Goal: Task Accomplishment & Management: Manage account settings

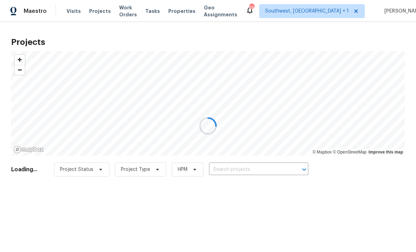
click at [262, 167] on div at bounding box center [208, 126] width 416 height 252
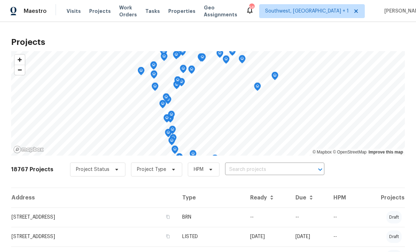
click at [254, 173] on input "text" at bounding box center [265, 169] width 80 height 11
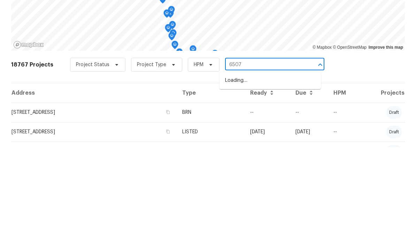
type input "6507"
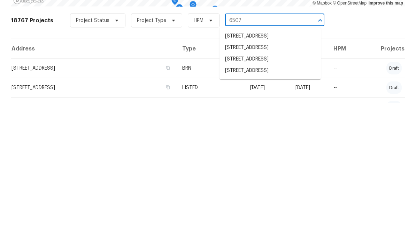
scroll to position [2, 0]
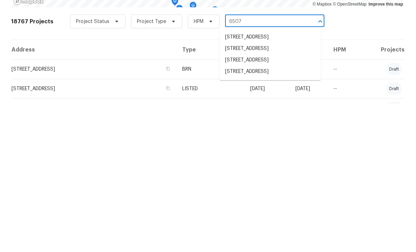
click at [276, 203] on li "[STREET_ADDRESS]" at bounding box center [270, 208] width 101 height 11
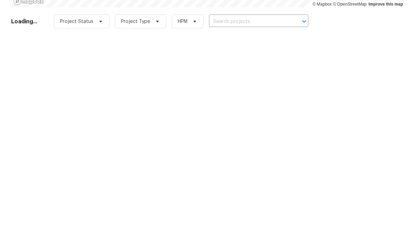
type input "[STREET_ADDRESS]"
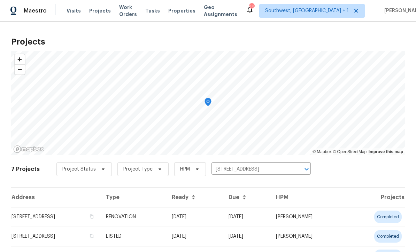
scroll to position [0, 0]
click at [223, 218] on td "[DATE]" at bounding box center [194, 218] width 57 height 20
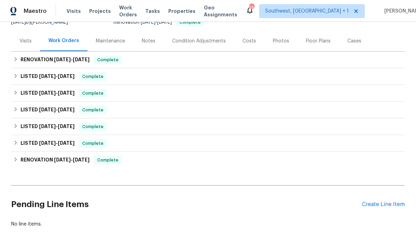
scroll to position [75, 0]
click at [387, 207] on div "Create Line Item" at bounding box center [383, 205] width 43 height 7
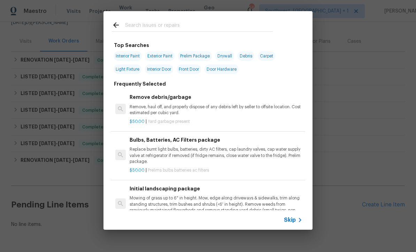
click at [297, 222] on icon at bounding box center [300, 220] width 8 height 8
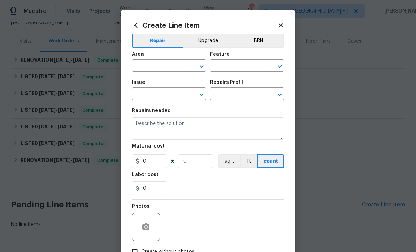
click at [140, 65] on input "text" at bounding box center [159, 66] width 54 height 11
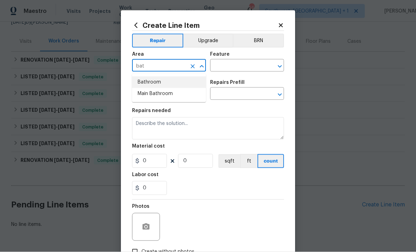
click at [141, 83] on li "Bathroom" at bounding box center [169, 82] width 74 height 11
type input "Bathroom"
click at [255, 66] on input "text" at bounding box center [237, 66] width 54 height 11
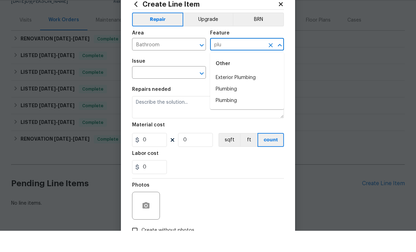
click at [236, 105] on li "Plumbing" at bounding box center [247, 110] width 74 height 11
type input "Plumbing"
click at [146, 89] on input "text" at bounding box center [159, 94] width 54 height 11
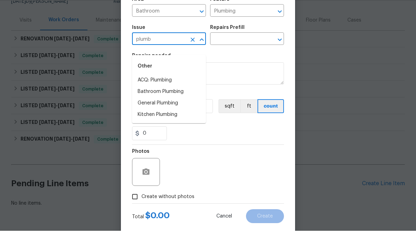
scroll to position [33, 0]
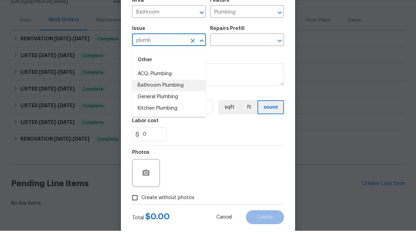
click at [142, 101] on li "Bathroom Plumbing" at bounding box center [169, 106] width 74 height 11
type input "Bathroom Plumbing"
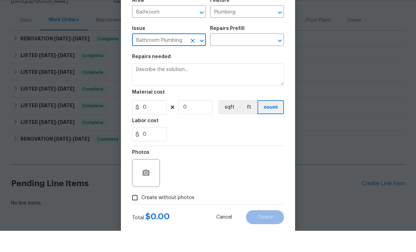
click at [265, 56] on div "​" at bounding box center [247, 61] width 74 height 11
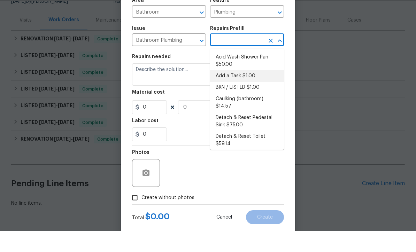
click at [250, 92] on li "Add a Task $1.00" at bounding box center [247, 97] width 74 height 11
type input "Add a Task $1.00"
type textarea "HPM to detail"
type input "1"
type input "Add a Task $1.00"
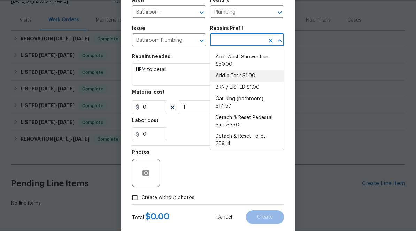
type input "1"
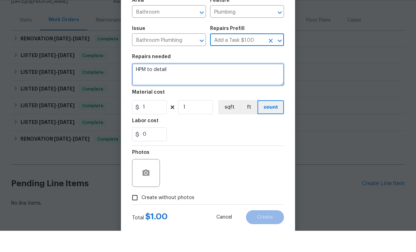
click at [246, 85] on textarea "HPM to detail" at bounding box center [208, 96] width 152 height 22
type textarea "H"
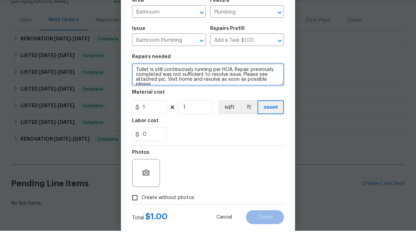
scroll to position [1, 0]
click at [214, 85] on textarea "Toilet is still continuously running per HOA. Repair previously completed was n…" at bounding box center [208, 96] width 152 height 22
click at [220, 85] on textarea "Toilet is still continuously running per HOA. Repair previously completed was n…" at bounding box center [208, 96] width 152 height 22
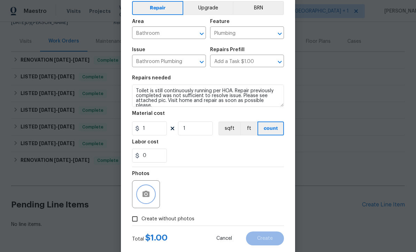
click at [145, 197] on icon "button" at bounding box center [146, 194] width 7 height 6
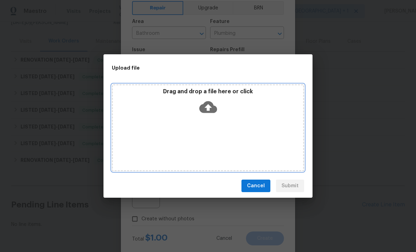
click at [212, 105] on icon at bounding box center [208, 107] width 18 height 12
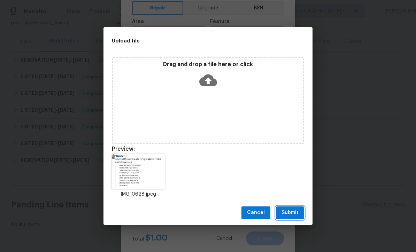
click at [295, 219] on button "Submit" at bounding box center [290, 213] width 28 height 13
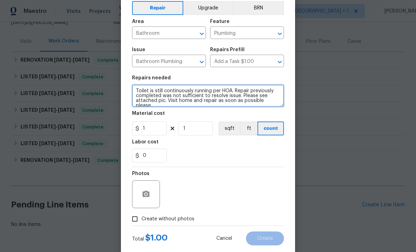
click at [137, 92] on textarea "Toilet is still continuously running per HOA. Repair previously completed was n…" at bounding box center [208, 96] width 152 height 22
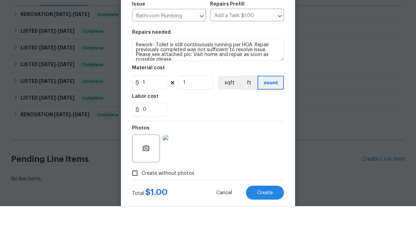
scroll to position [23, 0]
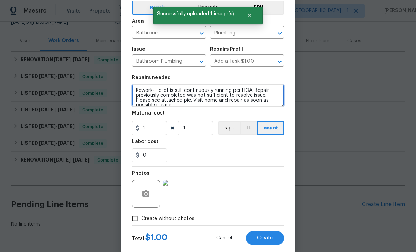
type textarea "Rework- Toilet is still continuously running per HOA. Repair previously complet…"
click at [267, 184] on div "Photos" at bounding box center [208, 189] width 152 height 45
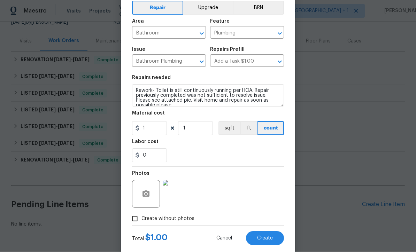
click at [267, 240] on span "Create" at bounding box center [265, 238] width 16 height 5
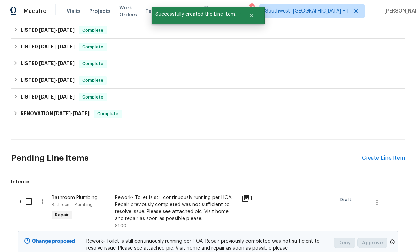
scroll to position [121, 0]
click at [28, 195] on input "checkbox" at bounding box center [32, 202] width 20 height 15
checkbox input "true"
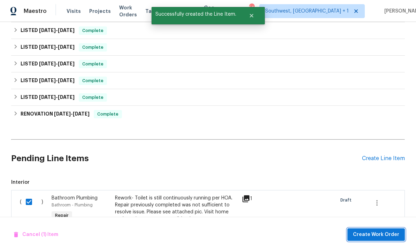
click at [387, 236] on span "Create Work Order" at bounding box center [376, 235] width 46 height 9
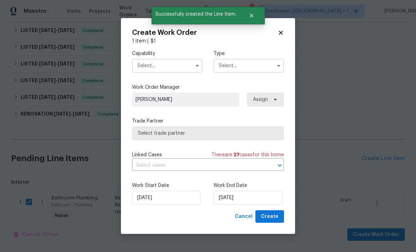
click at [141, 66] on input "text" at bounding box center [167, 66] width 70 height 14
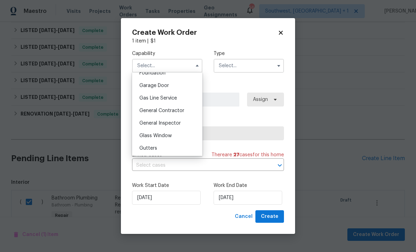
scroll to position [302, 0]
click at [184, 110] on div "General Contractor" at bounding box center [167, 111] width 67 height 13
type input "General Contractor"
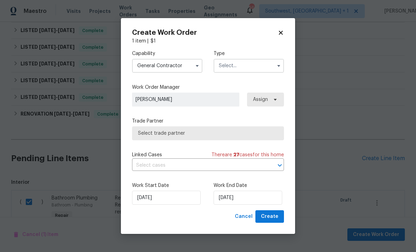
click at [249, 68] on input "text" at bounding box center [249, 66] width 70 height 14
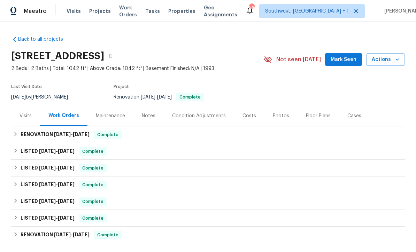
scroll to position [0, 0]
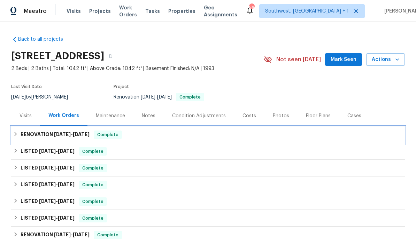
click at [267, 131] on div "RENOVATION [DATE] - [DATE] Complete" at bounding box center [208, 135] width 390 height 8
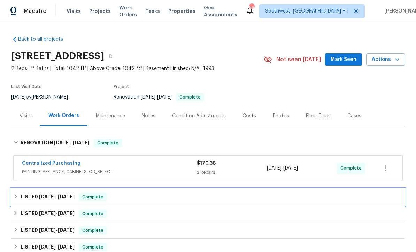
click at [258, 193] on div "LISTED [DATE] - [DATE] Complete" at bounding box center [208, 197] width 390 height 8
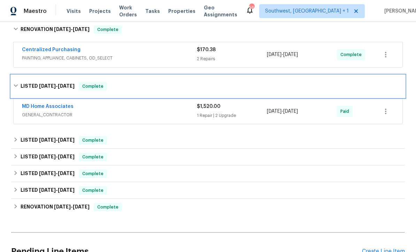
scroll to position [113, 0]
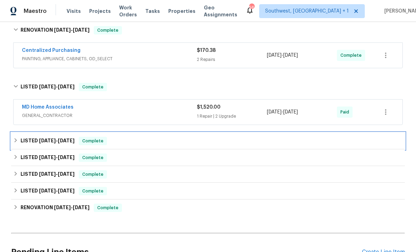
click at [258, 137] on div "LISTED [DATE] - [DATE] Complete" at bounding box center [208, 141] width 390 height 8
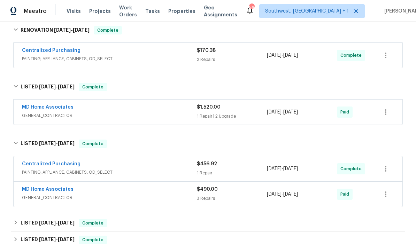
click at [244, 186] on div "$490.00" at bounding box center [232, 189] width 70 height 7
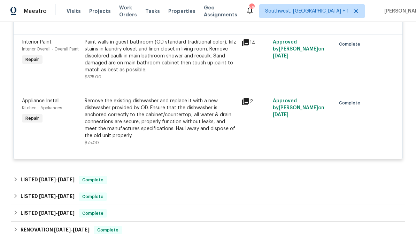
scroll to position [347, 0]
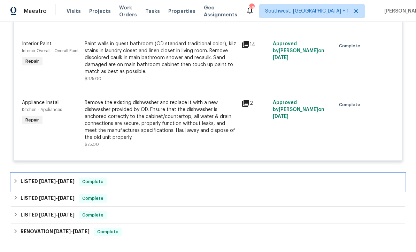
click at [244, 178] on div "LISTED [DATE] - [DATE] Complete" at bounding box center [208, 182] width 390 height 8
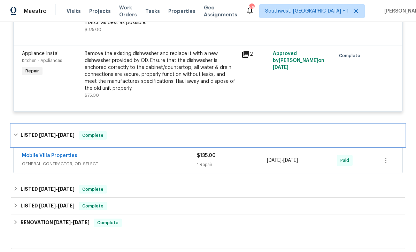
scroll to position [395, 0]
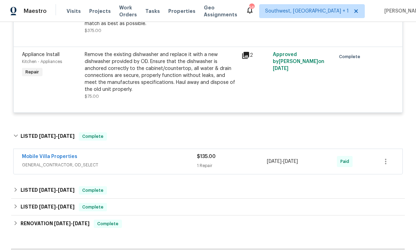
click at [250, 162] on div "1 Repair" at bounding box center [232, 165] width 70 height 7
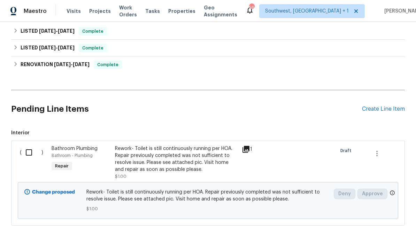
scroll to position [664, 0]
click at [29, 146] on input "checkbox" at bounding box center [32, 153] width 20 height 15
checkbox input "true"
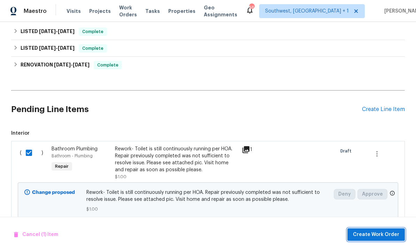
click at [378, 236] on span "Create Work Order" at bounding box center [376, 235] width 46 height 9
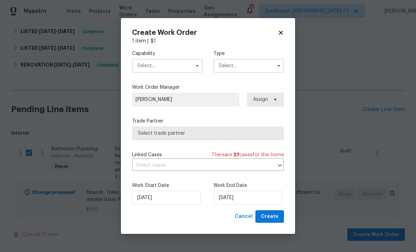
click at [149, 68] on input "text" at bounding box center [167, 66] width 70 height 14
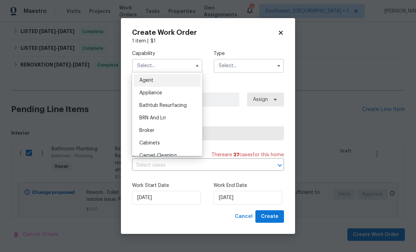
click at [149, 67] on input "text" at bounding box center [167, 66] width 70 height 14
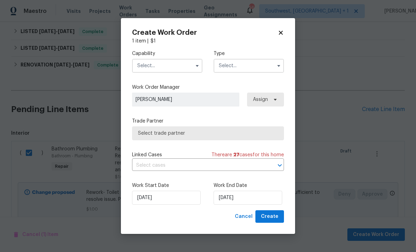
click at [144, 65] on input "text" at bounding box center [167, 66] width 70 height 14
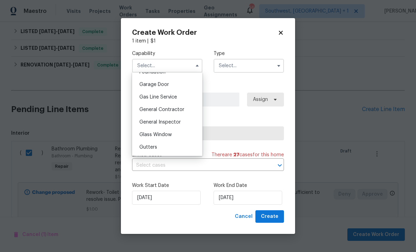
scroll to position [304, 0]
click at [186, 110] on div "General Contractor" at bounding box center [167, 110] width 67 height 13
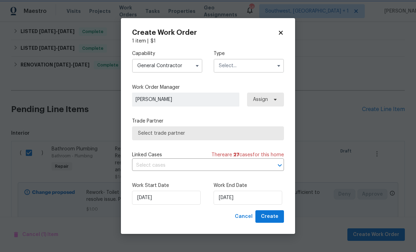
type input "General Contractor"
click at [254, 67] on input "text" at bounding box center [249, 66] width 70 height 14
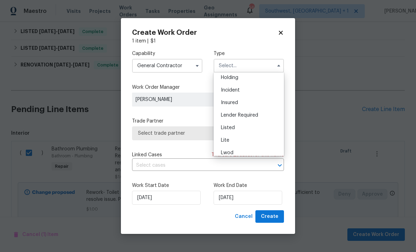
scroll to position [44, 0]
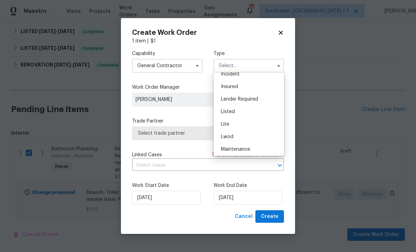
click at [251, 115] on div "Listed" at bounding box center [248, 112] width 67 height 13
type input "Listed"
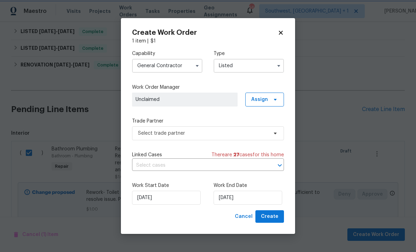
scroll to position [0, 0]
click at [268, 98] on span "Assign" at bounding box center [264, 100] width 39 height 14
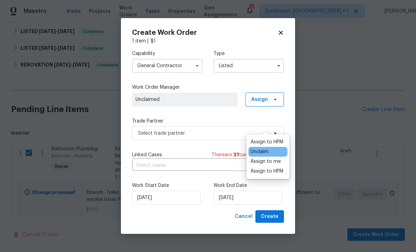
click at [271, 158] on div "Assign to me" at bounding box center [266, 161] width 30 height 7
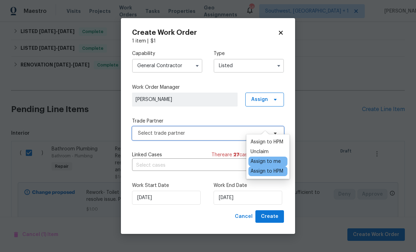
click at [140, 135] on span "Select trade partner" at bounding box center [203, 133] width 130 height 7
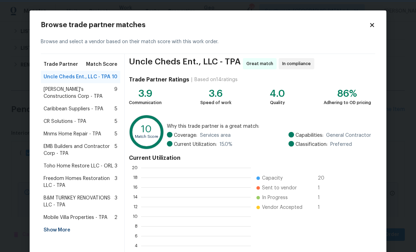
scroll to position [98, 110]
click at [54, 230] on div "Show More" at bounding box center [80, 230] width 79 height 13
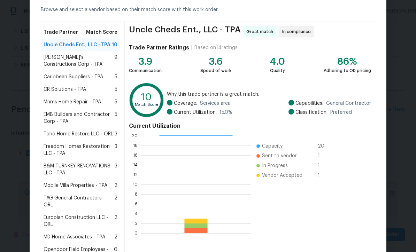
scroll to position [37, 0]
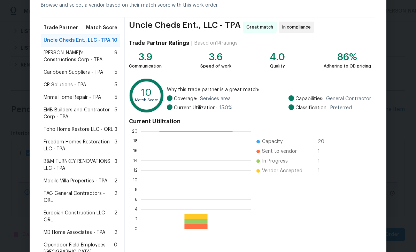
click at [58, 180] on span "Mobile Villa Properties - TPA" at bounding box center [76, 181] width 64 height 7
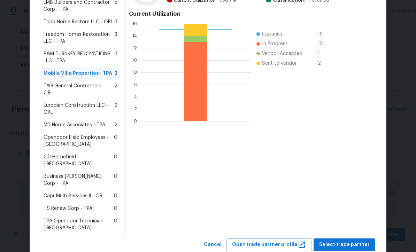
scroll to position [144, 0]
click at [347, 241] on span "Select trade partner" at bounding box center [344, 245] width 51 height 9
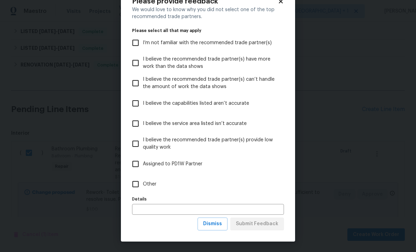
scroll to position [24, 0]
click at [215, 230] on button "Dismiss" at bounding box center [213, 224] width 30 height 13
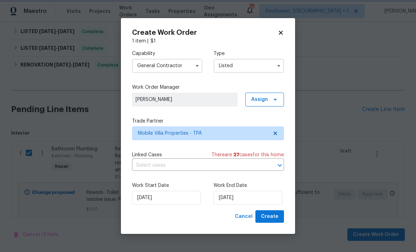
scroll to position [0, 0]
click at [252, 203] on input "[DATE]" at bounding box center [248, 198] width 69 height 14
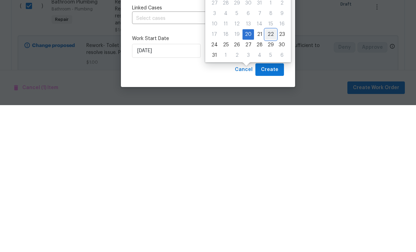
click at [267, 177] on div "22" at bounding box center [270, 182] width 11 height 10
type input "[DATE]"
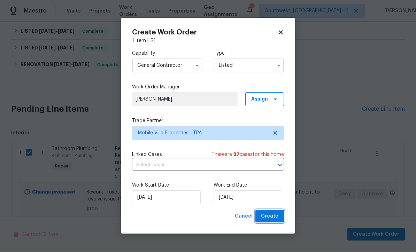
click at [272, 221] on span "Create" at bounding box center [269, 217] width 17 height 9
click at [248, 65] on input "Listed" at bounding box center [249, 66] width 70 height 14
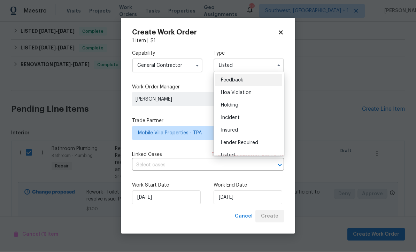
scroll to position [39, 0]
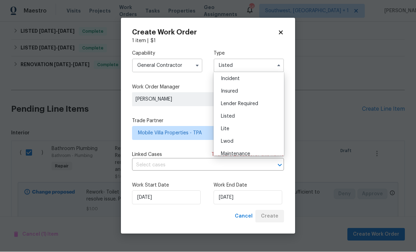
checkbox input "false"
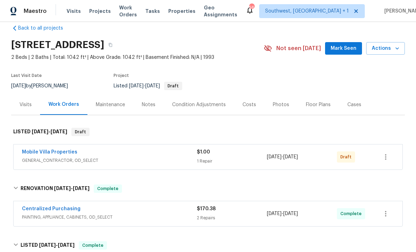
scroll to position [11, 0]
click at [386, 154] on icon "button" at bounding box center [385, 157] width 1 height 6
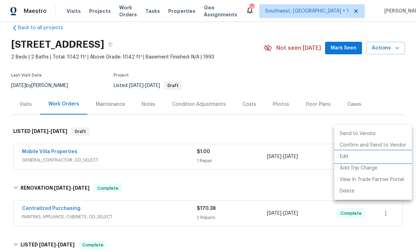
click at [346, 154] on li "Edit" at bounding box center [373, 156] width 78 height 11
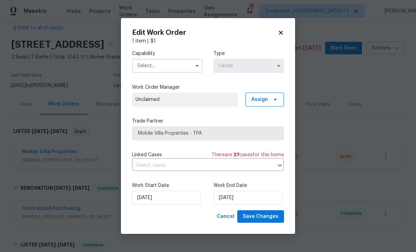
click at [283, 31] on icon at bounding box center [281, 33] width 6 height 6
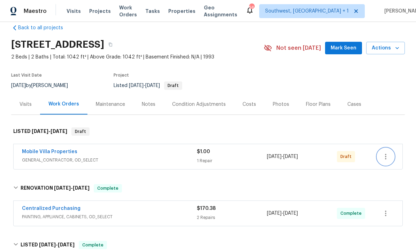
click at [391, 148] on button "button" at bounding box center [385, 156] width 17 height 17
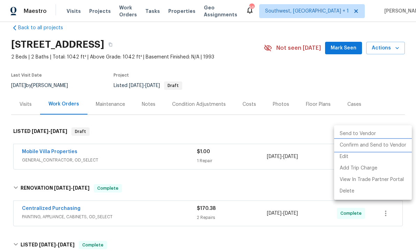
click at [379, 148] on li "Confirm and Send to Vendor" at bounding box center [373, 145] width 78 height 11
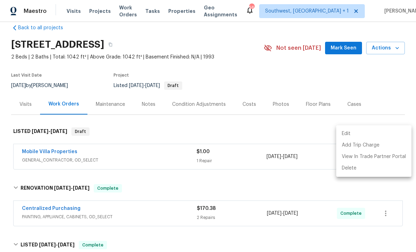
click at [329, 60] on div at bounding box center [208, 126] width 416 height 252
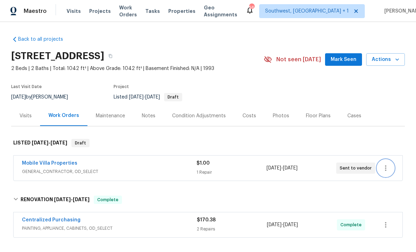
scroll to position [0, 0]
click at [96, 14] on span "Projects" at bounding box center [100, 11] width 22 height 7
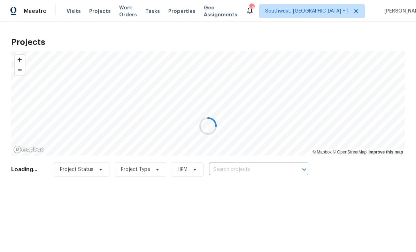
click at [259, 168] on div at bounding box center [208, 126] width 416 height 252
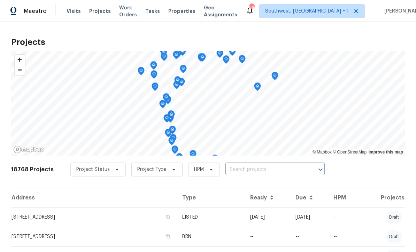
click at [260, 172] on input "text" at bounding box center [265, 169] width 80 height 11
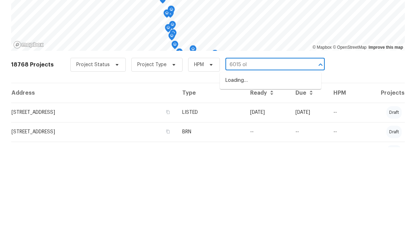
type input "6015 oli"
click at [279, 180] on li "[STREET_ADDRESS]" at bounding box center [270, 185] width 101 height 11
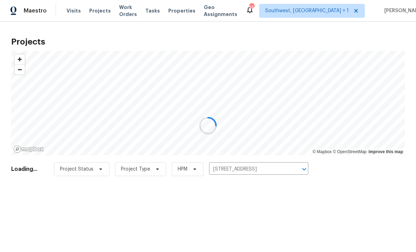
scroll to position [0, 0]
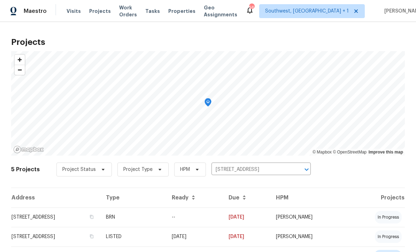
click at [100, 218] on td "[STREET_ADDRESS]" at bounding box center [55, 218] width 89 height 20
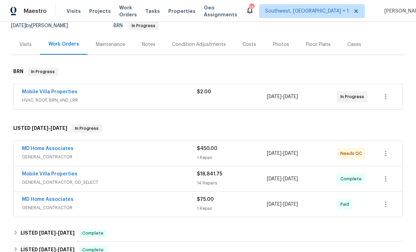
scroll to position [72, 0]
click at [243, 95] on div "$2.00" at bounding box center [232, 91] width 70 height 7
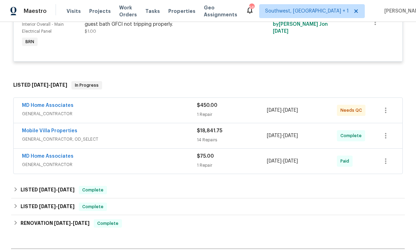
scroll to position [235, 0]
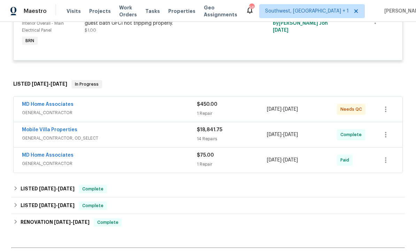
click at [241, 111] on div "1 Repair" at bounding box center [232, 113] width 70 height 7
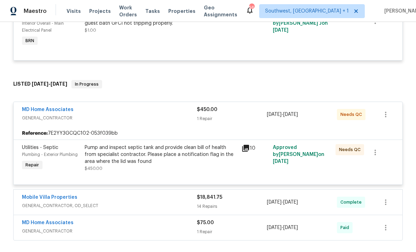
click at [36, 112] on link "MD Home Associates" at bounding box center [48, 109] width 52 height 5
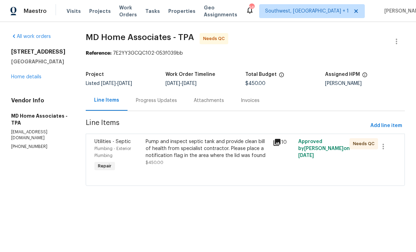
click at [147, 105] on div "Progress Updates" at bounding box center [157, 100] width 58 height 21
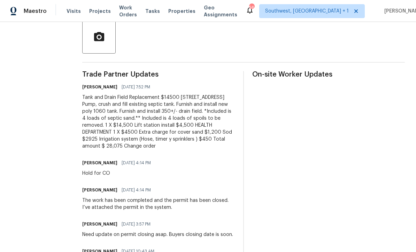
scroll to position [165, 0]
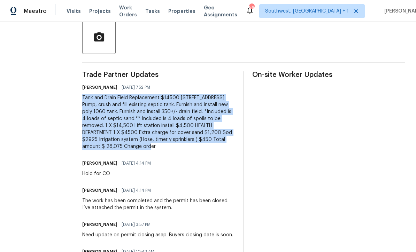
copy div "Tank and Drain Field Replacement $14500 [STREET_ADDRESS] Pump, crush and fill e…"
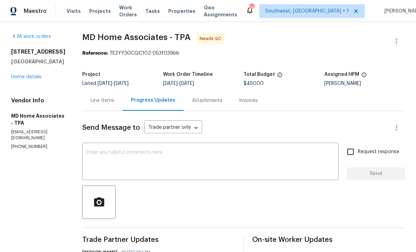
scroll to position [0, 0]
click at [107, 99] on div "Line Items" at bounding box center [103, 100] width 24 height 7
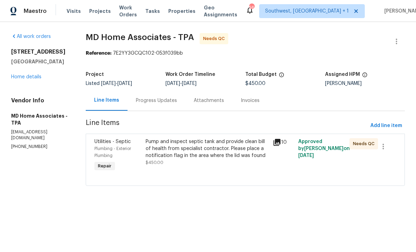
click at [150, 102] on div "Progress Updates" at bounding box center [156, 100] width 41 height 7
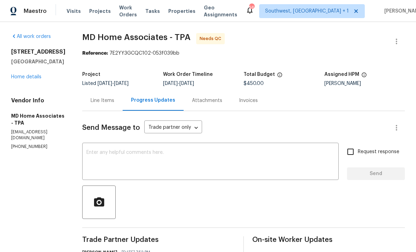
click at [90, 14] on span "Projects" at bounding box center [100, 11] width 22 height 7
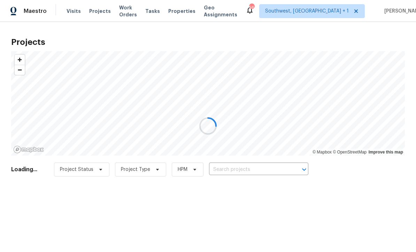
click at [255, 168] on div at bounding box center [208, 126] width 416 height 252
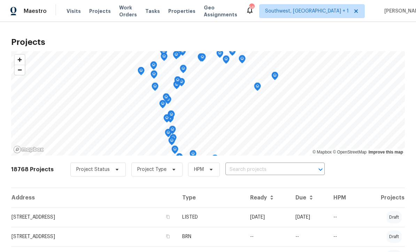
click at [247, 170] on input "text" at bounding box center [265, 169] width 80 height 11
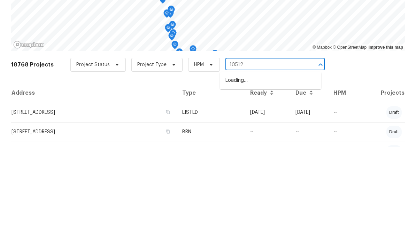
type input "10512"
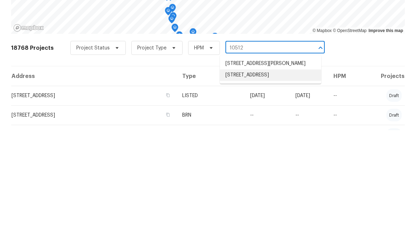
click at [284, 191] on li "[STREET_ADDRESS]" at bounding box center [270, 196] width 101 height 11
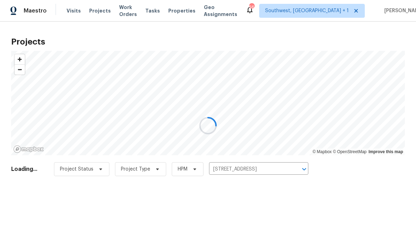
scroll to position [0, 0]
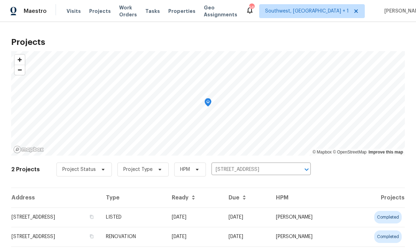
click at [223, 222] on td "[DATE]" at bounding box center [194, 218] width 57 height 20
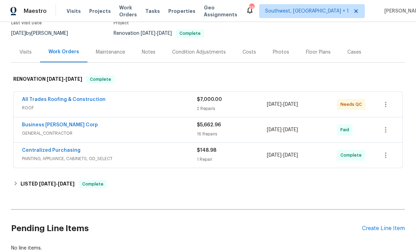
scroll to position [64, 0]
click at [91, 102] on link "All Trades Roofing & Construction" at bounding box center [64, 99] width 84 height 5
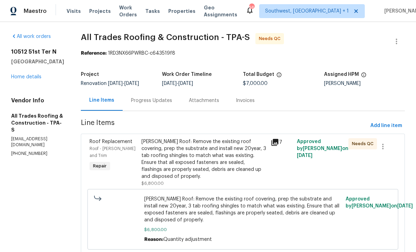
click at [235, 164] on div "[PERSON_NAME] Roof: Remove the existing roof covering, prep the substrate and i…" at bounding box center [203, 159] width 125 height 42
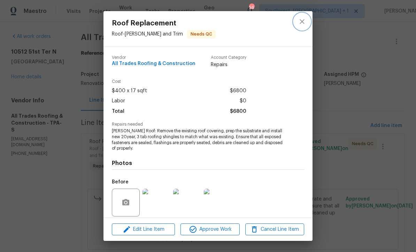
click at [306, 28] on button "close" at bounding box center [302, 21] width 17 height 17
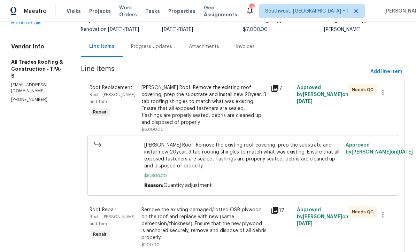
scroll to position [54, 0]
click at [232, 112] on div "[PERSON_NAME] Roof: Remove the existing roof covering, prep the substrate and i…" at bounding box center [203, 106] width 125 height 42
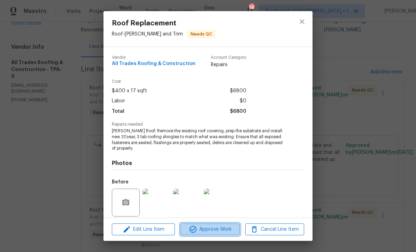
click at [222, 232] on span "Approve Work" at bounding box center [210, 229] width 55 height 9
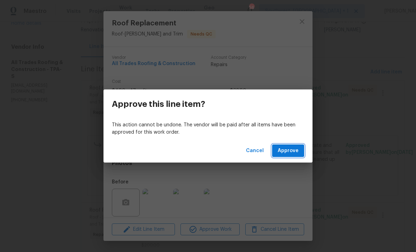
click at [292, 154] on span "Approve" at bounding box center [288, 151] width 21 height 9
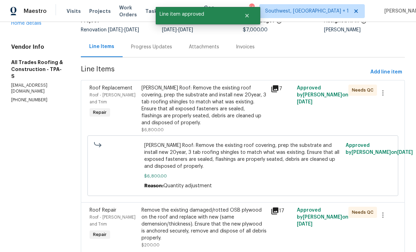
scroll to position [0, 0]
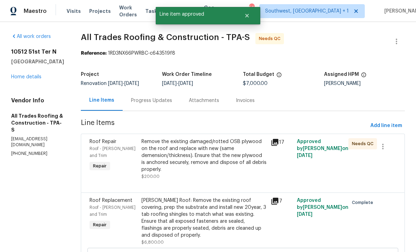
click at [232, 166] on div "Remove the existing damaged/rotted OSB plywood on the roof and replace with new…" at bounding box center [203, 155] width 125 height 35
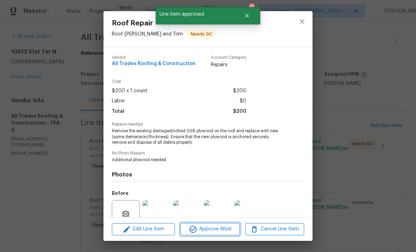
click at [226, 231] on span "Approve Work" at bounding box center [210, 229] width 55 height 9
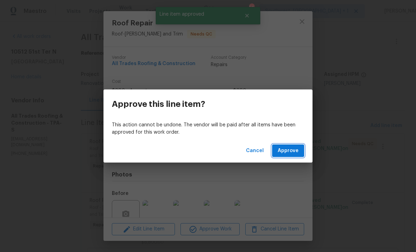
click at [289, 155] on span "Approve" at bounding box center [288, 151] width 21 height 9
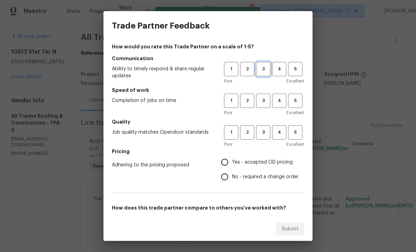
click at [267, 70] on span "3" at bounding box center [263, 69] width 13 height 8
click at [269, 100] on span "3" at bounding box center [263, 101] width 13 height 8
click at [265, 137] on button "3" at bounding box center [263, 132] width 14 height 14
click at [229, 163] on input "Yes - accepted OD pricing" at bounding box center [224, 162] width 15 height 15
radio input "true"
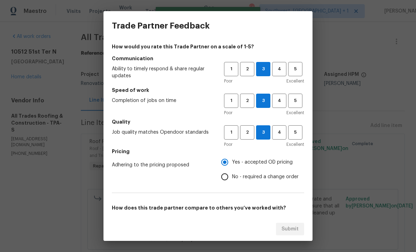
scroll to position [53, 0]
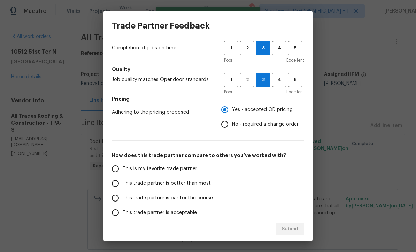
click at [115, 197] on input "This trade partner is par for the course" at bounding box center [115, 198] width 15 height 15
click at [295, 231] on span "Submit" at bounding box center [290, 229] width 17 height 9
radio input "true"
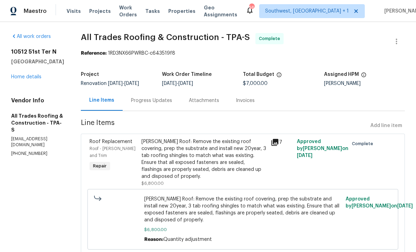
click at [93, 13] on span "Projects" at bounding box center [100, 11] width 22 height 7
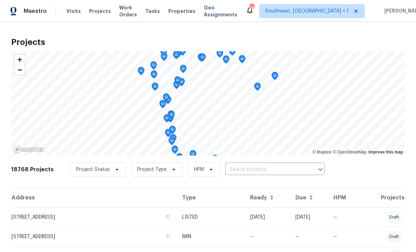
click at [269, 174] on input "text" at bounding box center [265, 169] width 80 height 11
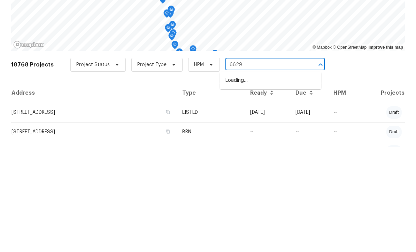
type input "6629 p"
click at [287, 180] on li "[STREET_ADDRESS]" at bounding box center [270, 185] width 101 height 11
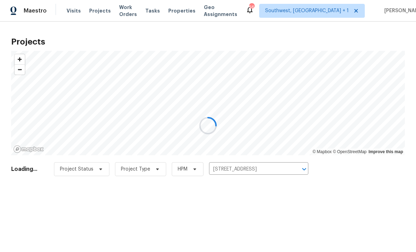
scroll to position [0, 0]
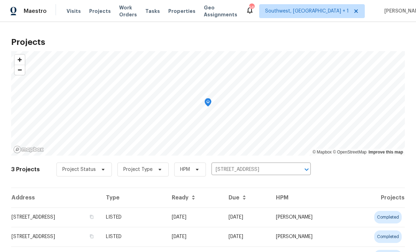
click at [223, 223] on td "[DATE]" at bounding box center [194, 218] width 57 height 20
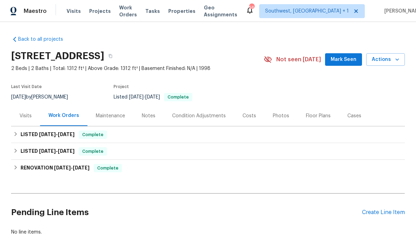
click at [21, 116] on div "Visits" at bounding box center [26, 116] width 12 height 7
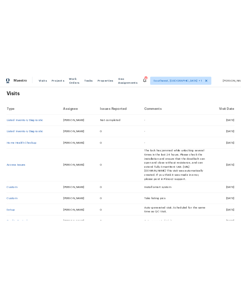
scroll to position [109, 0]
